Goal: Communication & Community: Answer question/provide support

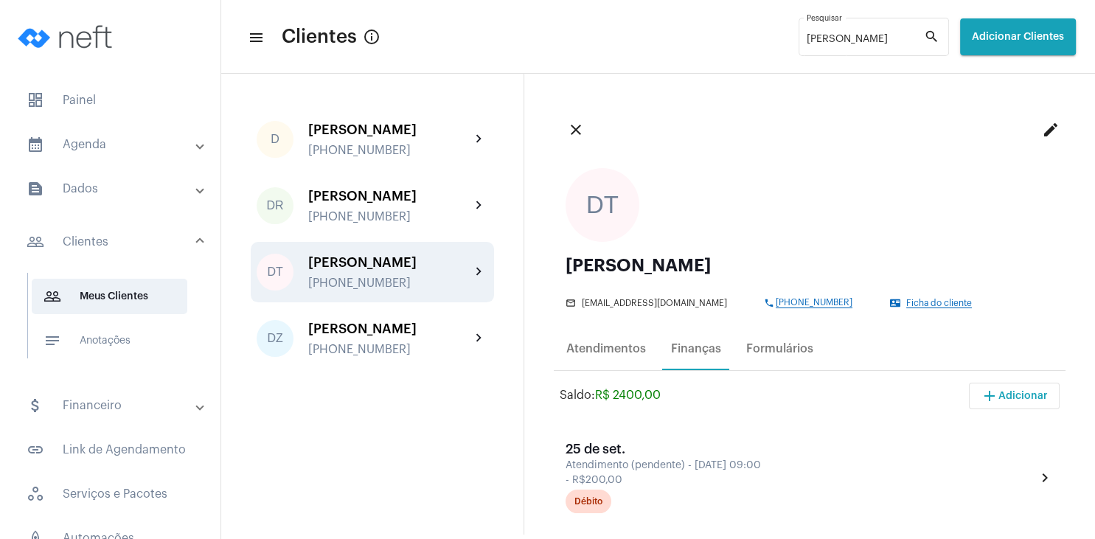
scroll to position [212, 0]
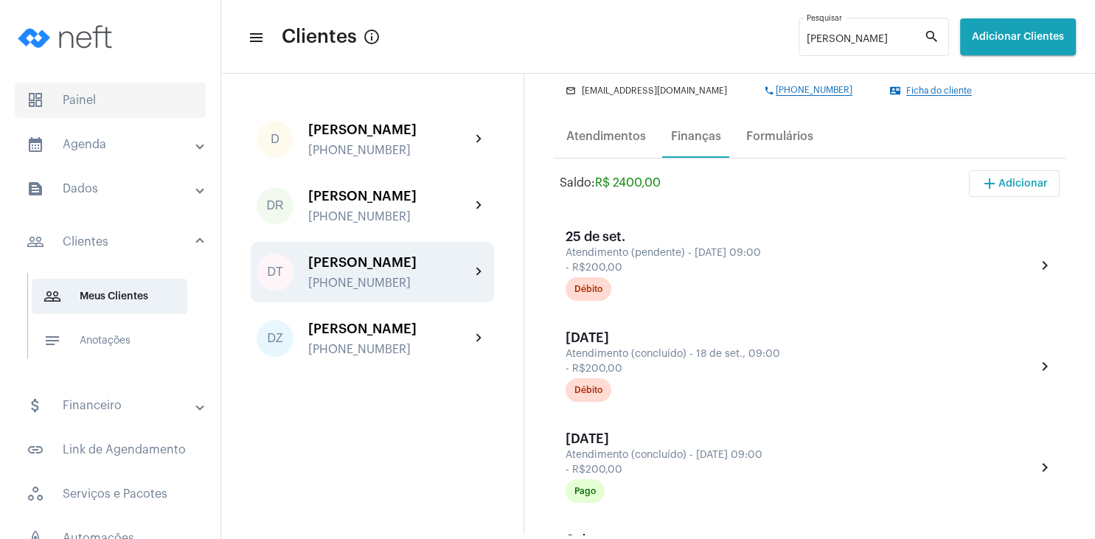
click at [85, 111] on span "dashboard Painel" at bounding box center [110, 100] width 191 height 35
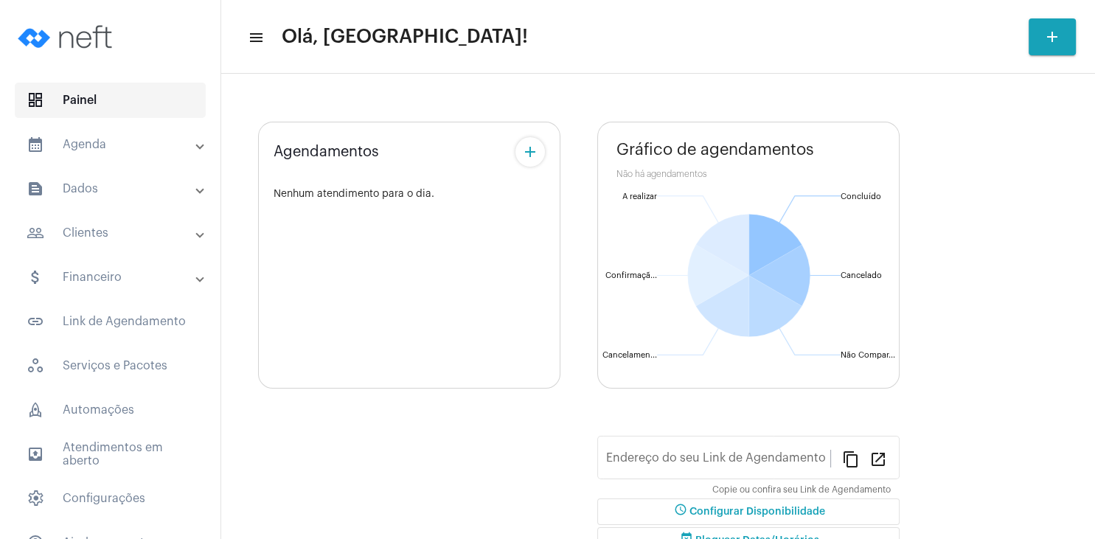
type input "[URL][DOMAIN_NAME]"
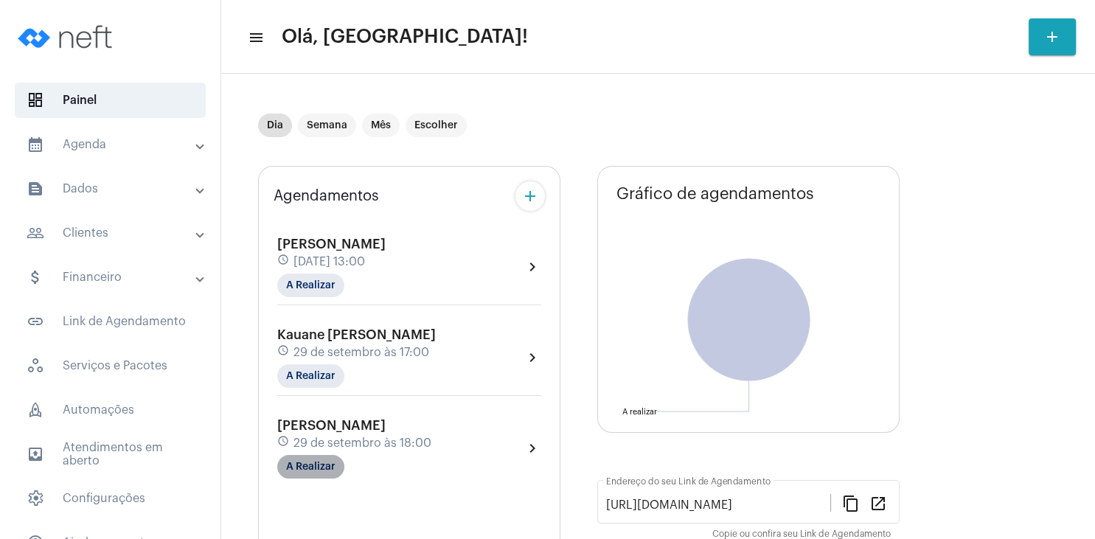
click at [324, 471] on mat-chip "A Realizar" at bounding box center [310, 467] width 67 height 24
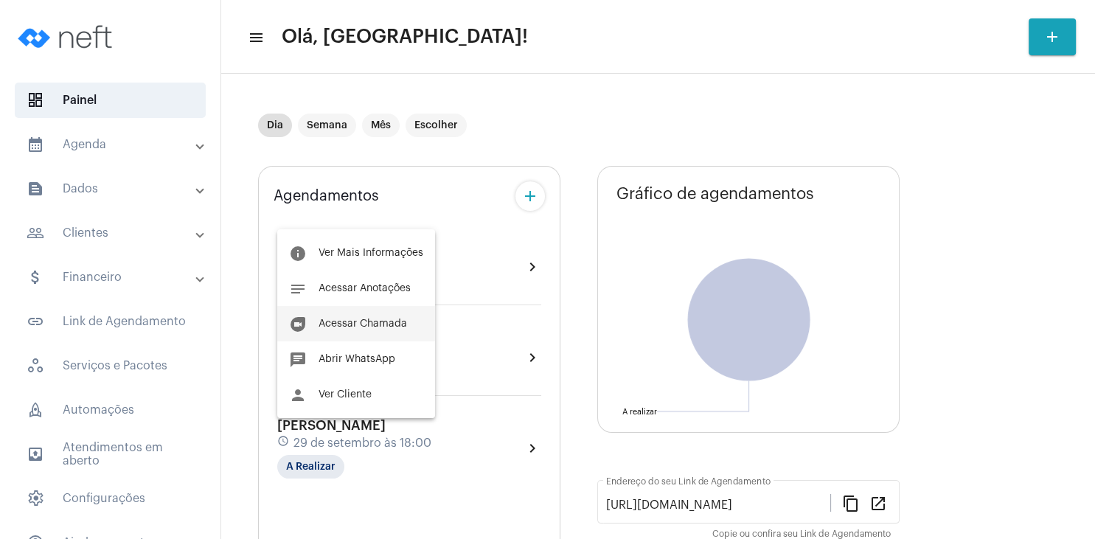
click at [387, 322] on span "Acessar Chamada" at bounding box center [363, 324] width 89 height 10
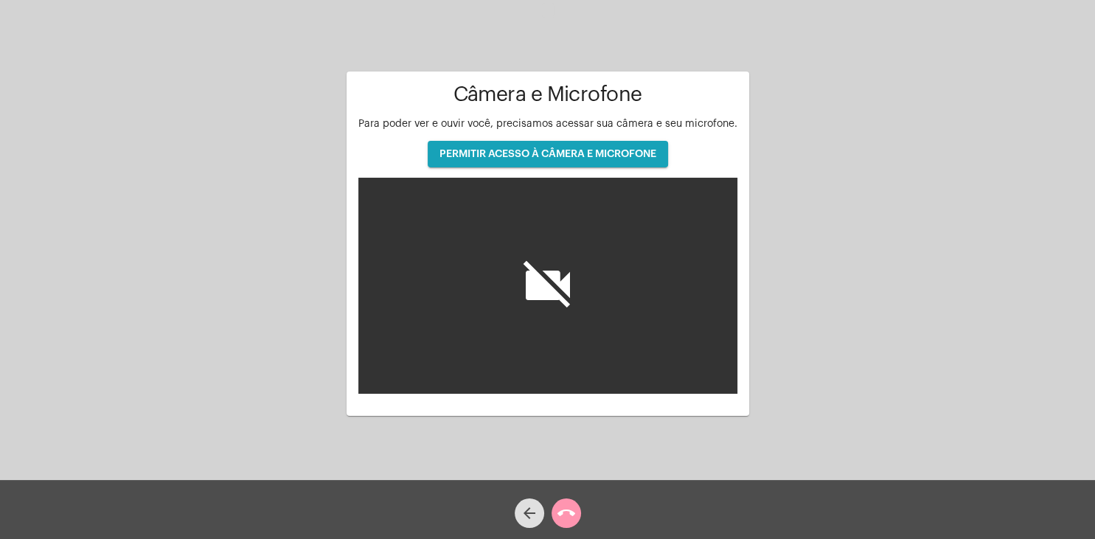
click at [518, 161] on button "PERMITIR ACESSO À CÂMERA E MICROFONE" at bounding box center [548, 154] width 240 height 27
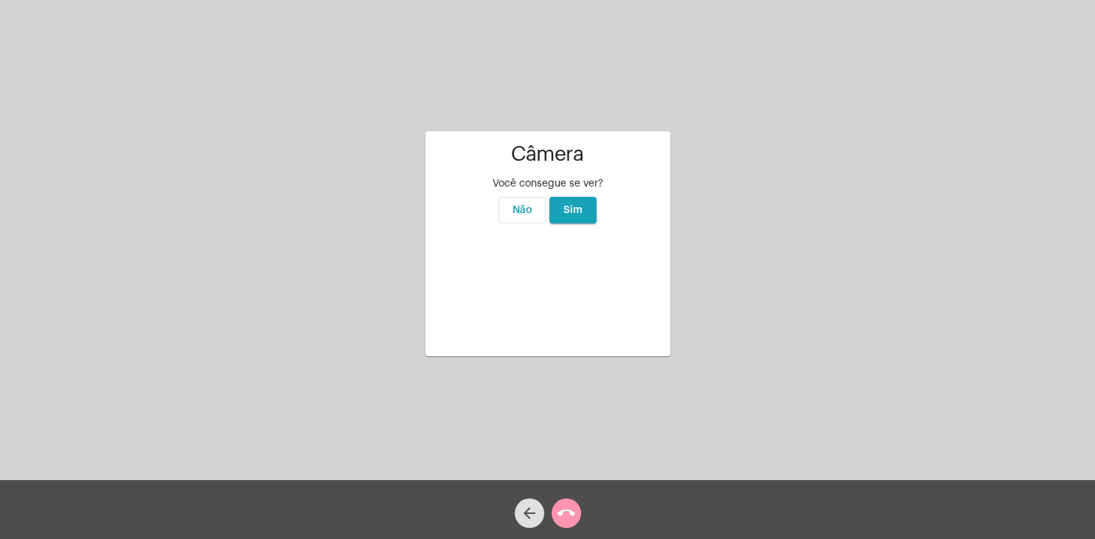
click at [580, 205] on span "Sim" at bounding box center [573, 210] width 19 height 10
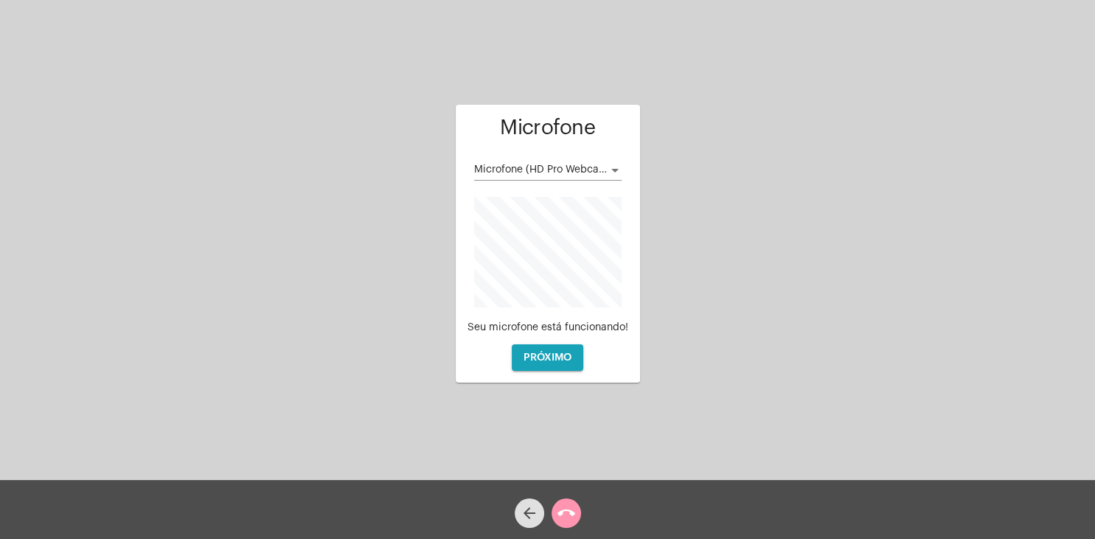
click at [531, 158] on div "Microfone (HD Pro Webcam C920)" at bounding box center [548, 166] width 148 height 29
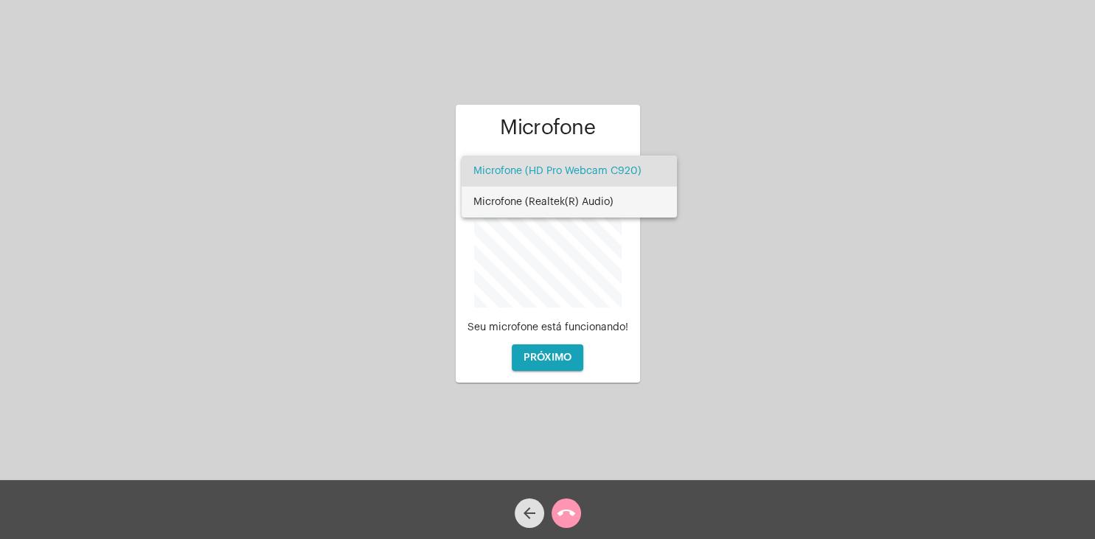
click at [574, 201] on span "Microfone (Realtek(R) Audio)" at bounding box center [570, 202] width 192 height 31
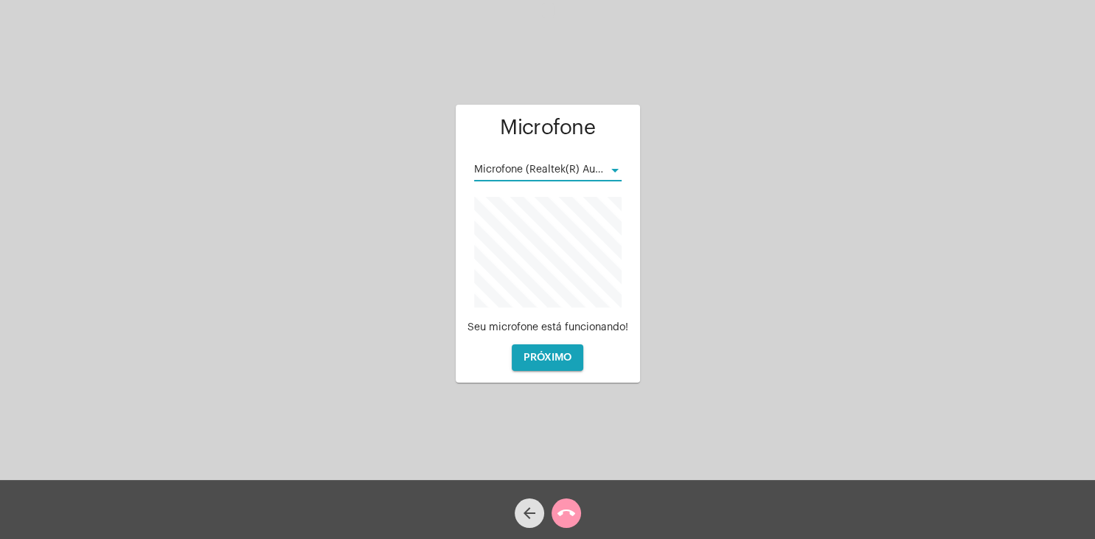
click at [546, 356] on span "PRÓXIMO" at bounding box center [548, 358] width 48 height 10
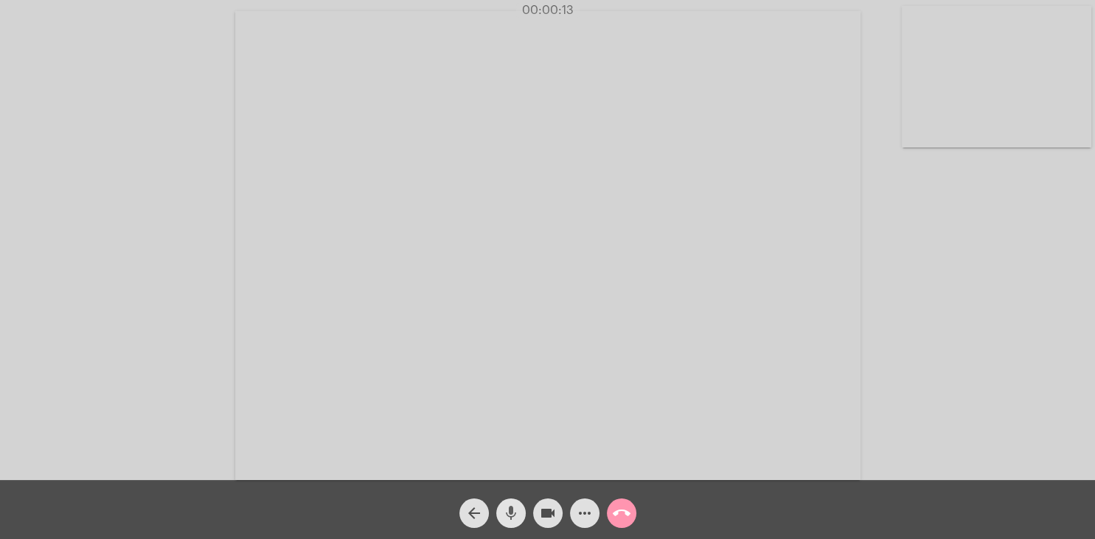
click at [519, 516] on mat-icon "mic" at bounding box center [511, 514] width 18 height 18
click at [519, 516] on mat-icon "mic_off" at bounding box center [511, 514] width 18 height 18
click at [578, 515] on mat-icon "more_horiz" at bounding box center [585, 514] width 18 height 18
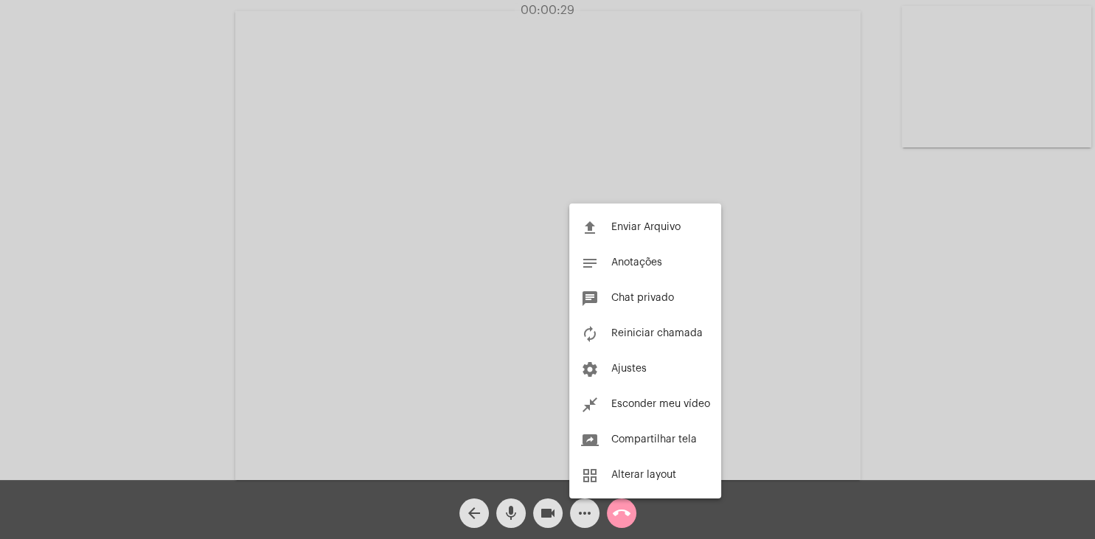
click at [936, 283] on div at bounding box center [547, 269] width 1095 height 539
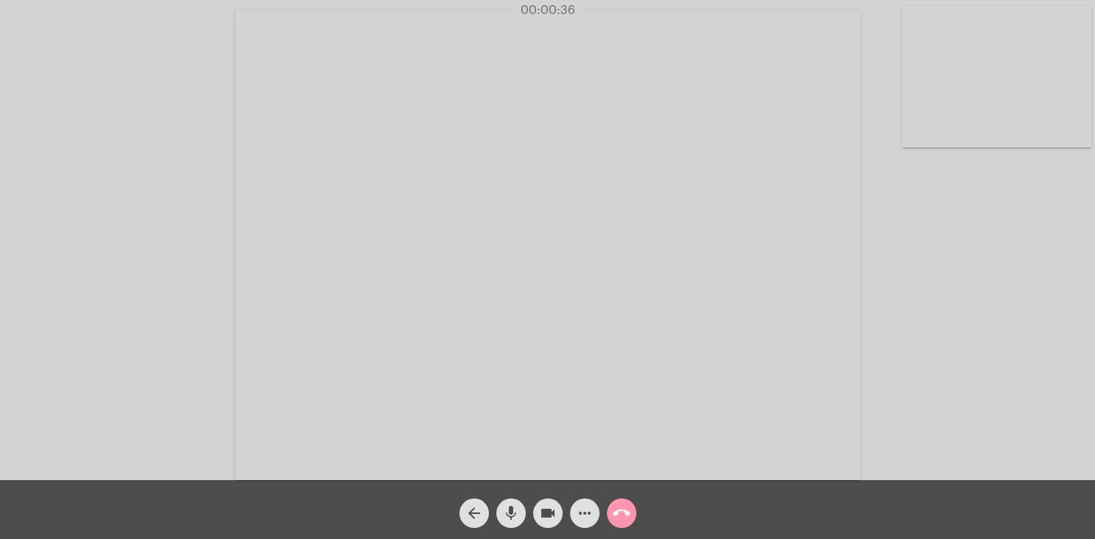
click at [904, 190] on div "Acessando Câmera e Microfone..." at bounding box center [547, 244] width 1093 height 480
click at [507, 509] on mat-icon "mic" at bounding box center [511, 514] width 18 height 18
click at [512, 517] on mat-icon "mic_off" at bounding box center [511, 514] width 18 height 18
click at [618, 518] on mat-icon "call_end" at bounding box center [622, 514] width 18 height 18
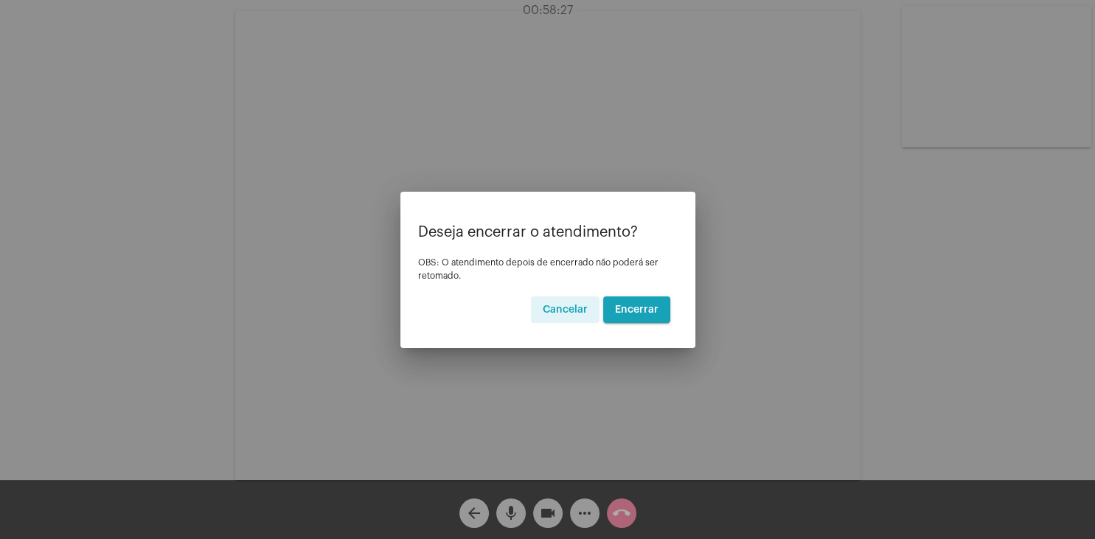
click at [630, 310] on span "Encerrar" at bounding box center [637, 310] width 44 height 10
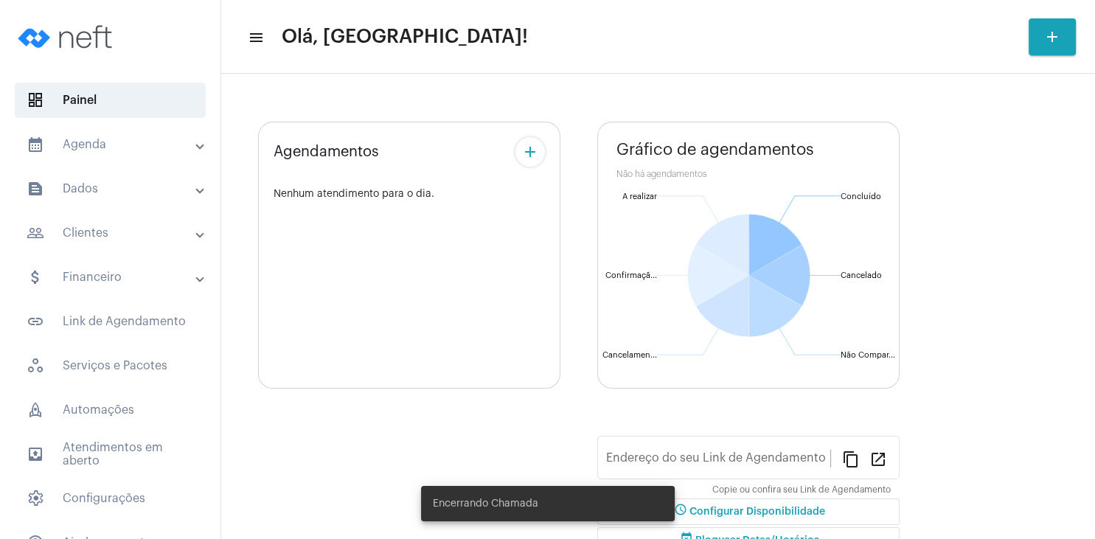
type input "[URL][DOMAIN_NAME]"
